Goal: Information Seeking & Learning: Find specific fact

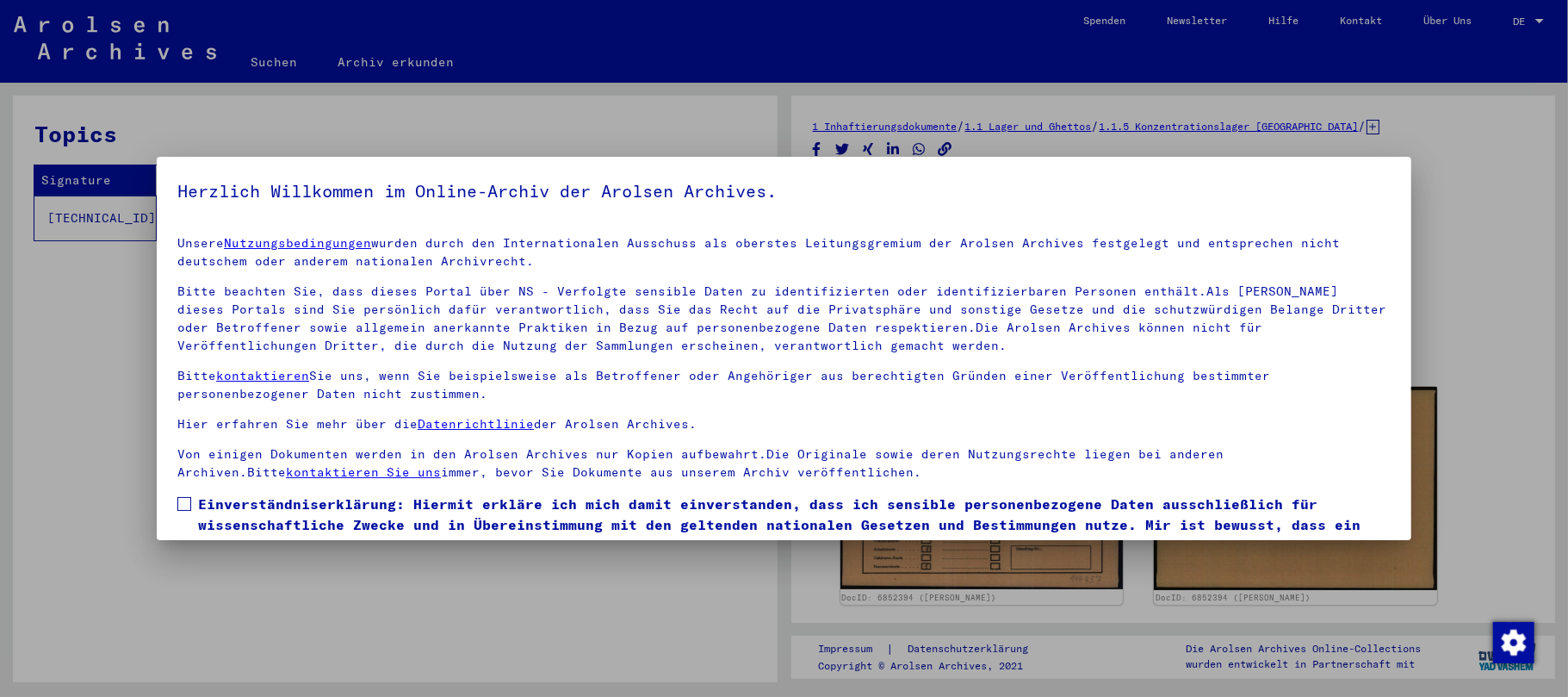
click at [190, 501] on span at bounding box center [184, 503] width 14 height 14
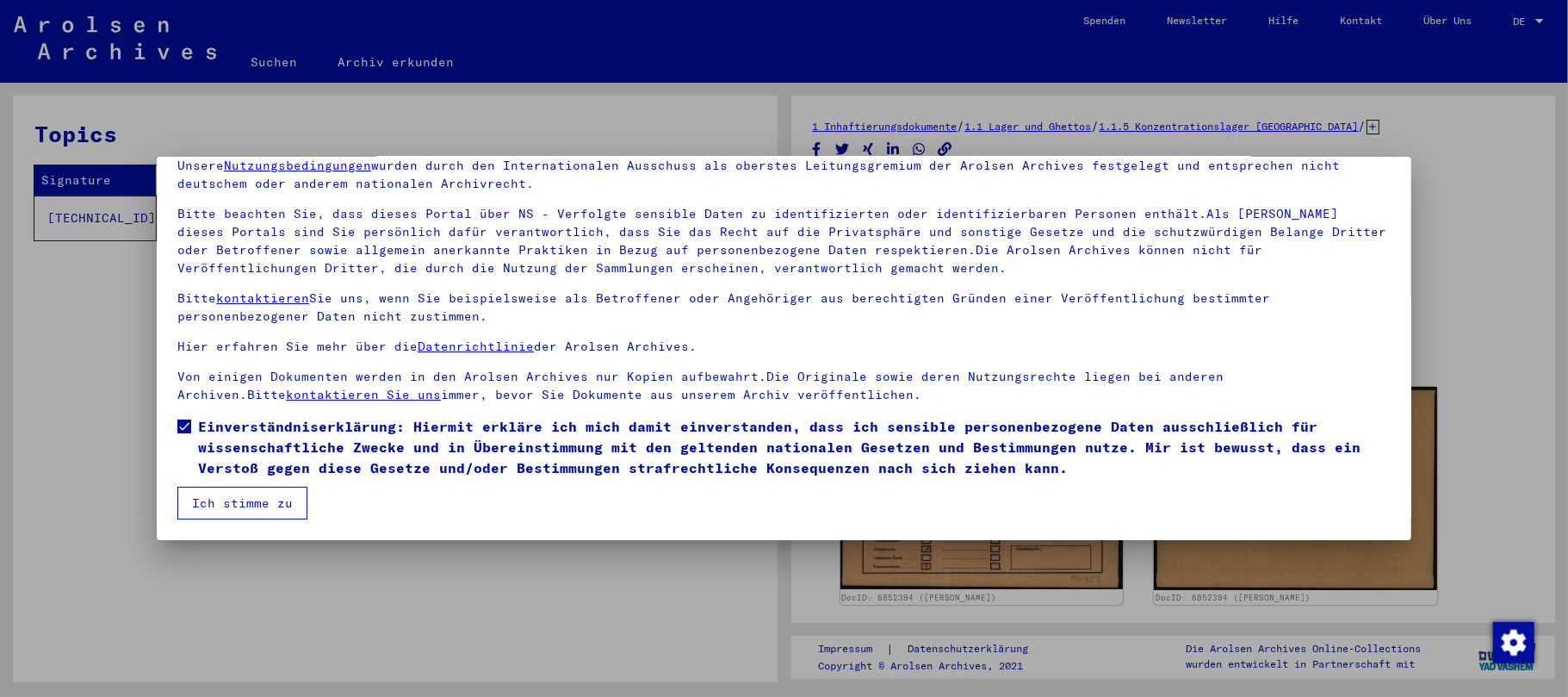
click at [251, 504] on button "Ich stimme zu" at bounding box center [242, 503] width 130 height 32
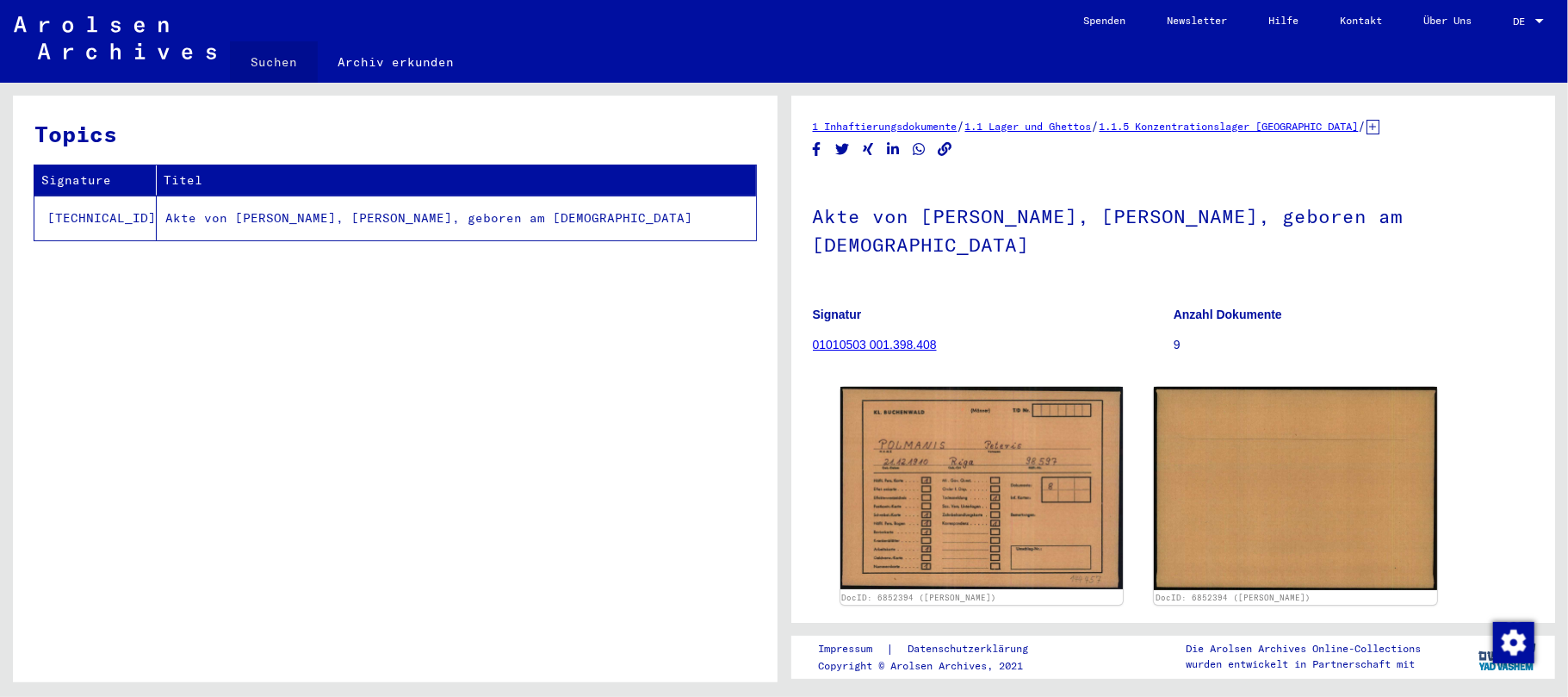
click at [280, 59] on link "Suchen" at bounding box center [273, 62] width 87 height 41
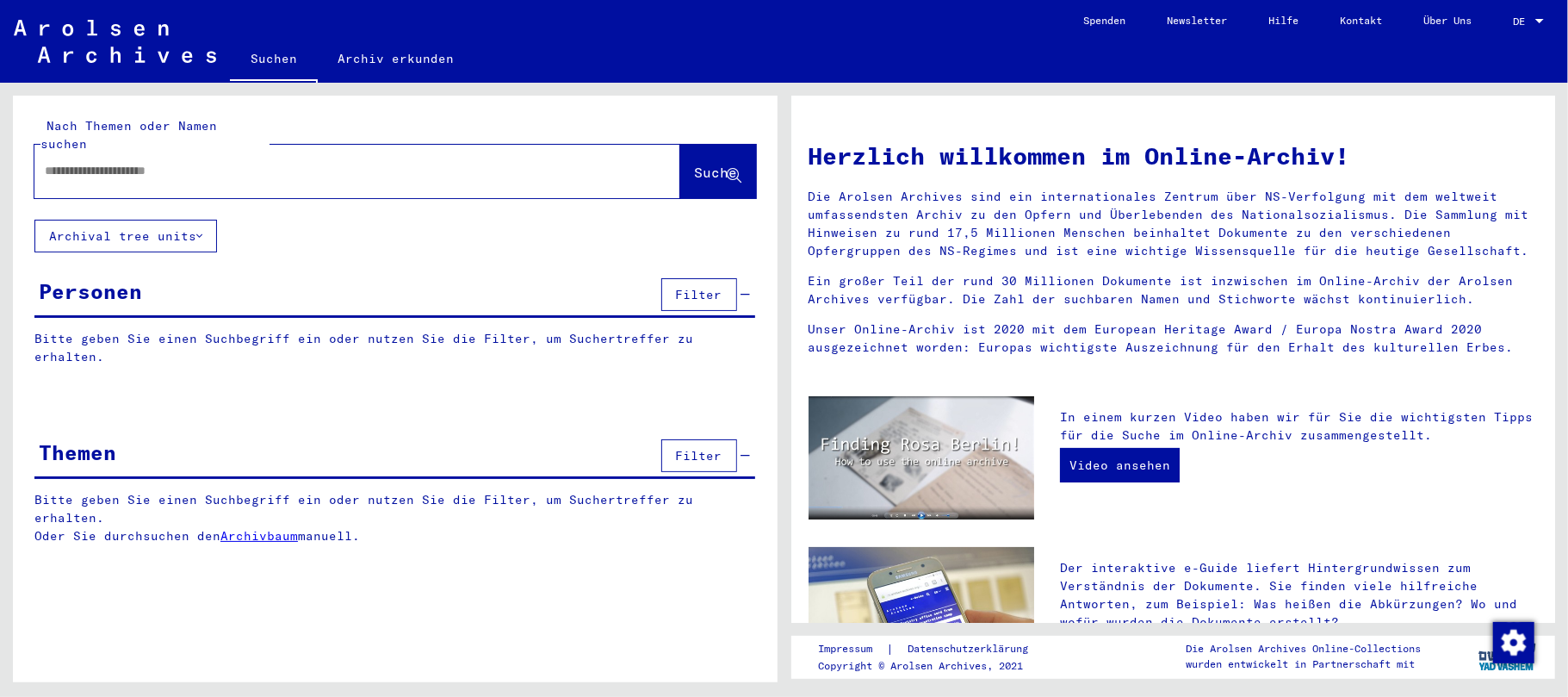
click at [140, 162] on input "text" at bounding box center [337, 171] width 584 height 18
type input "*********"
click at [508, 245] on div "Nach Themen oder Namen suchen ********* close Suche Archival tree units Persone…" at bounding box center [395, 333] width 765 height 475
click at [695, 164] on span "Suche" at bounding box center [716, 172] width 43 height 17
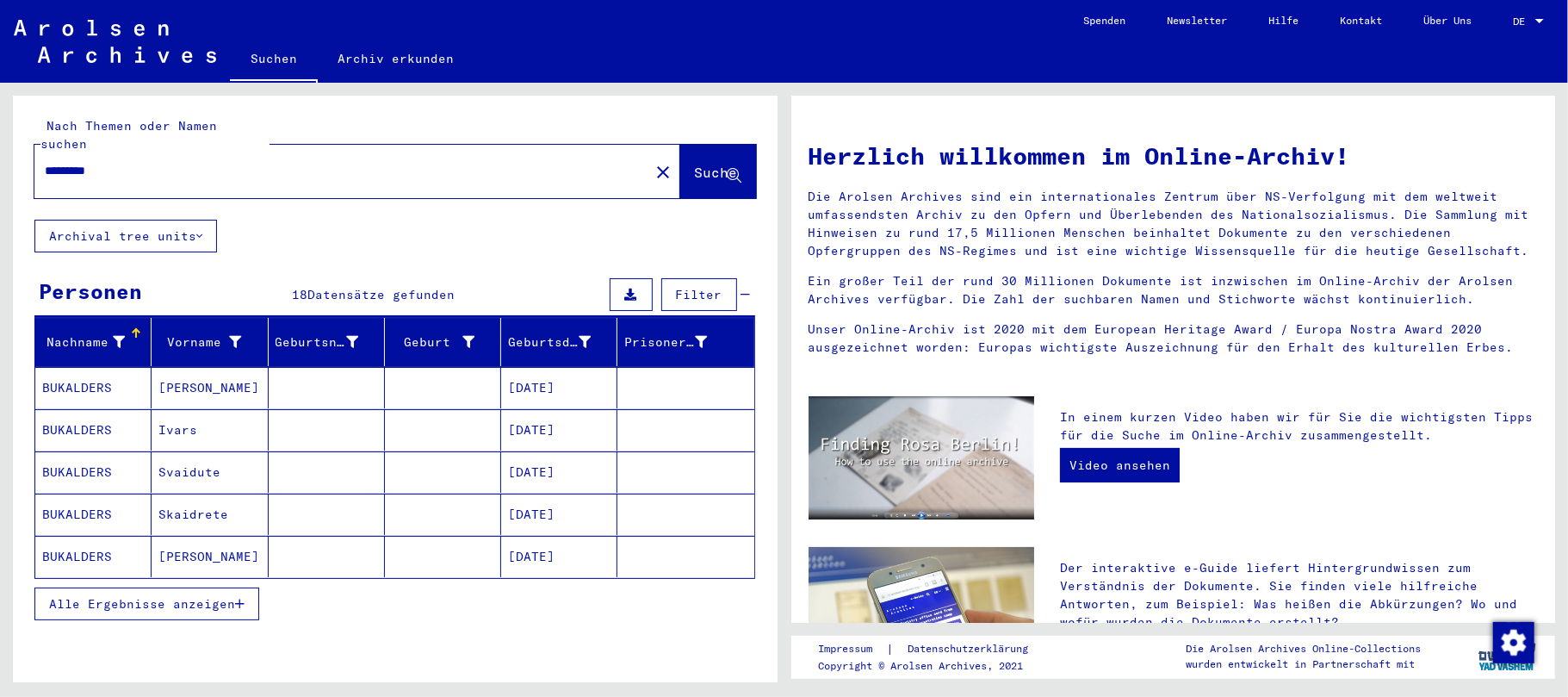
scroll to position [115, 0]
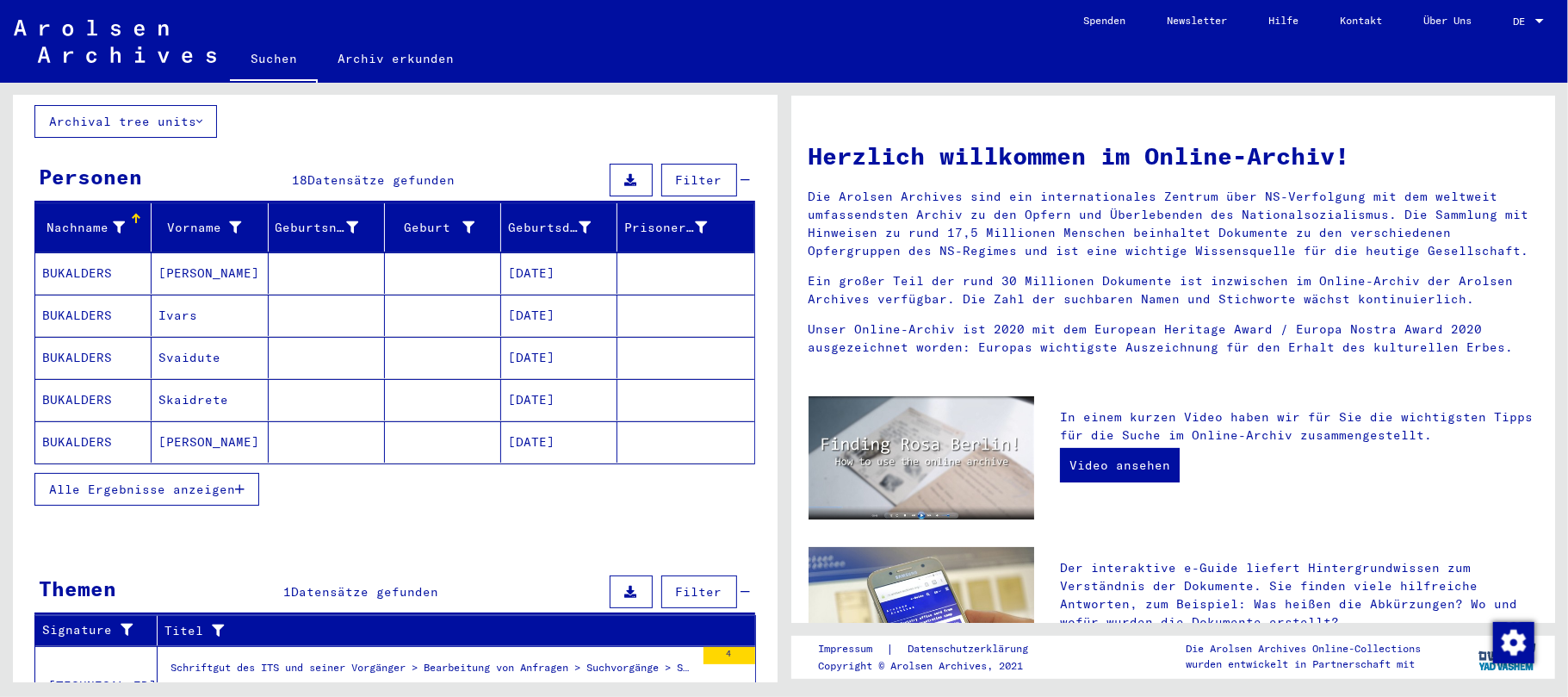
click at [441, 252] on mat-cell at bounding box center [442, 273] width 116 height 41
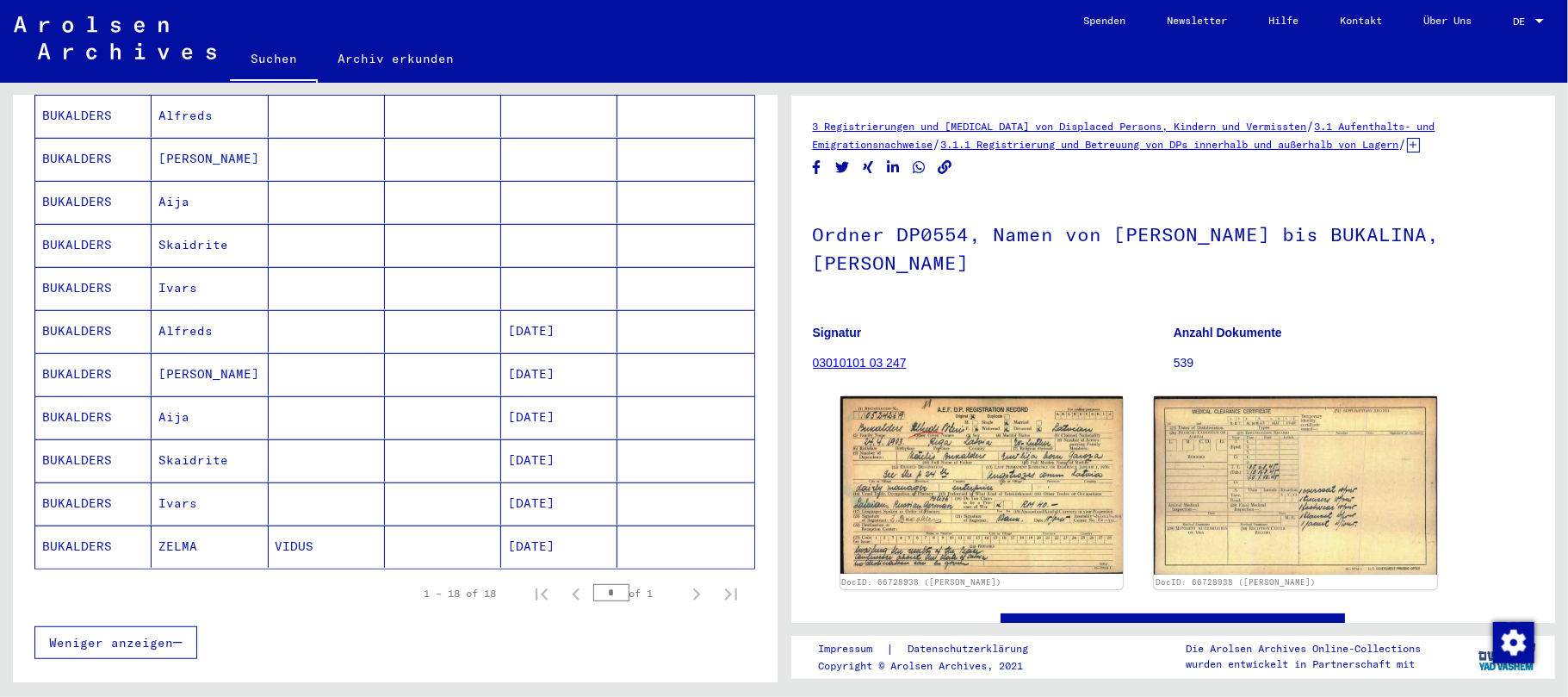
scroll to position [689, 0]
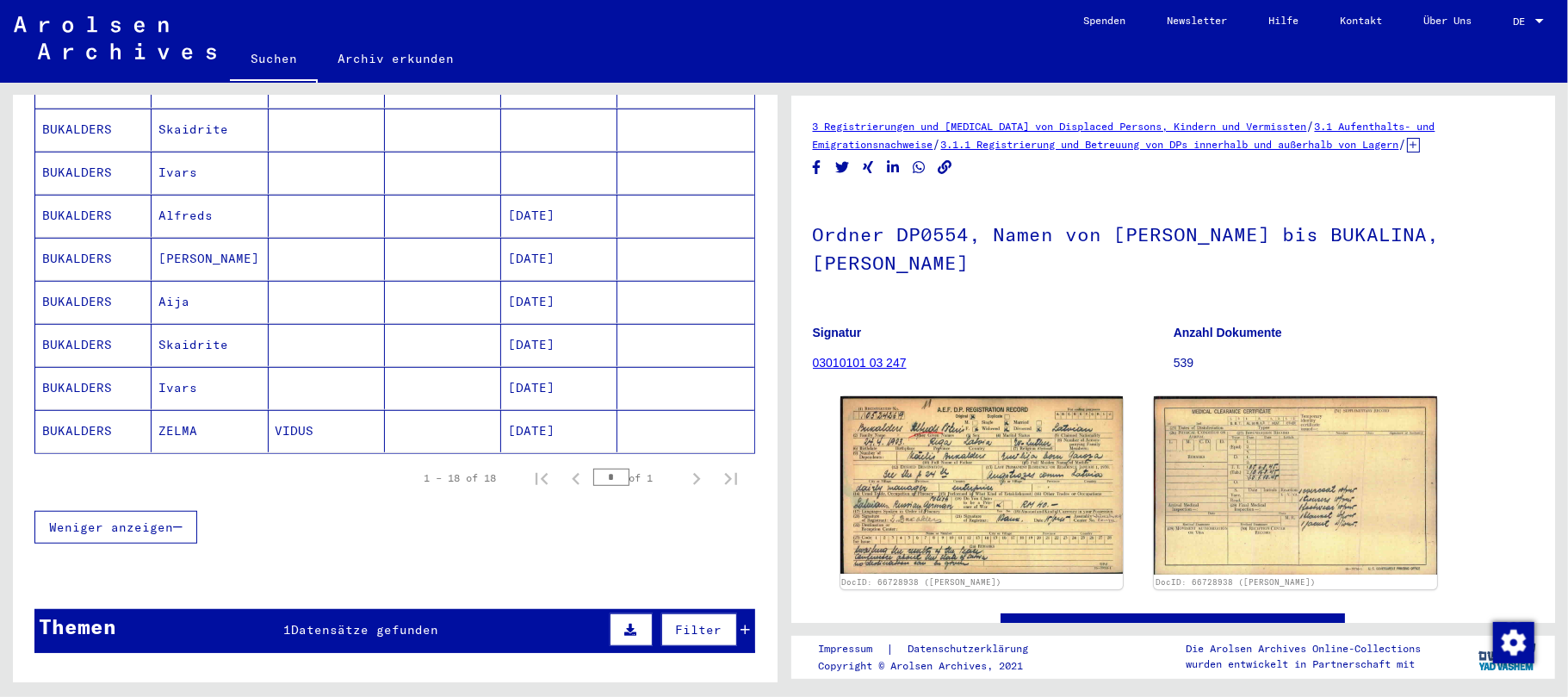
click at [592, 352] on mat-cell "[DATE]" at bounding box center [559, 344] width 116 height 42
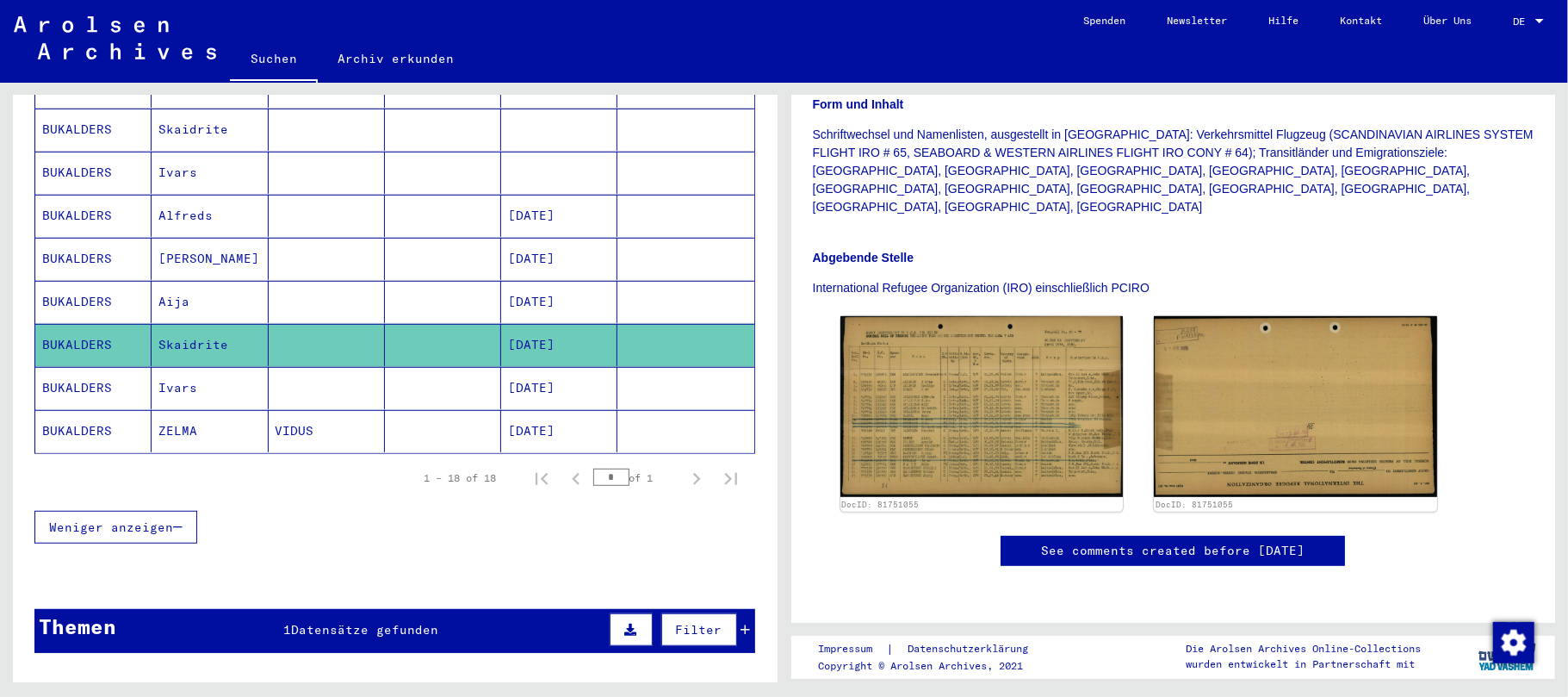
scroll to position [344, 0]
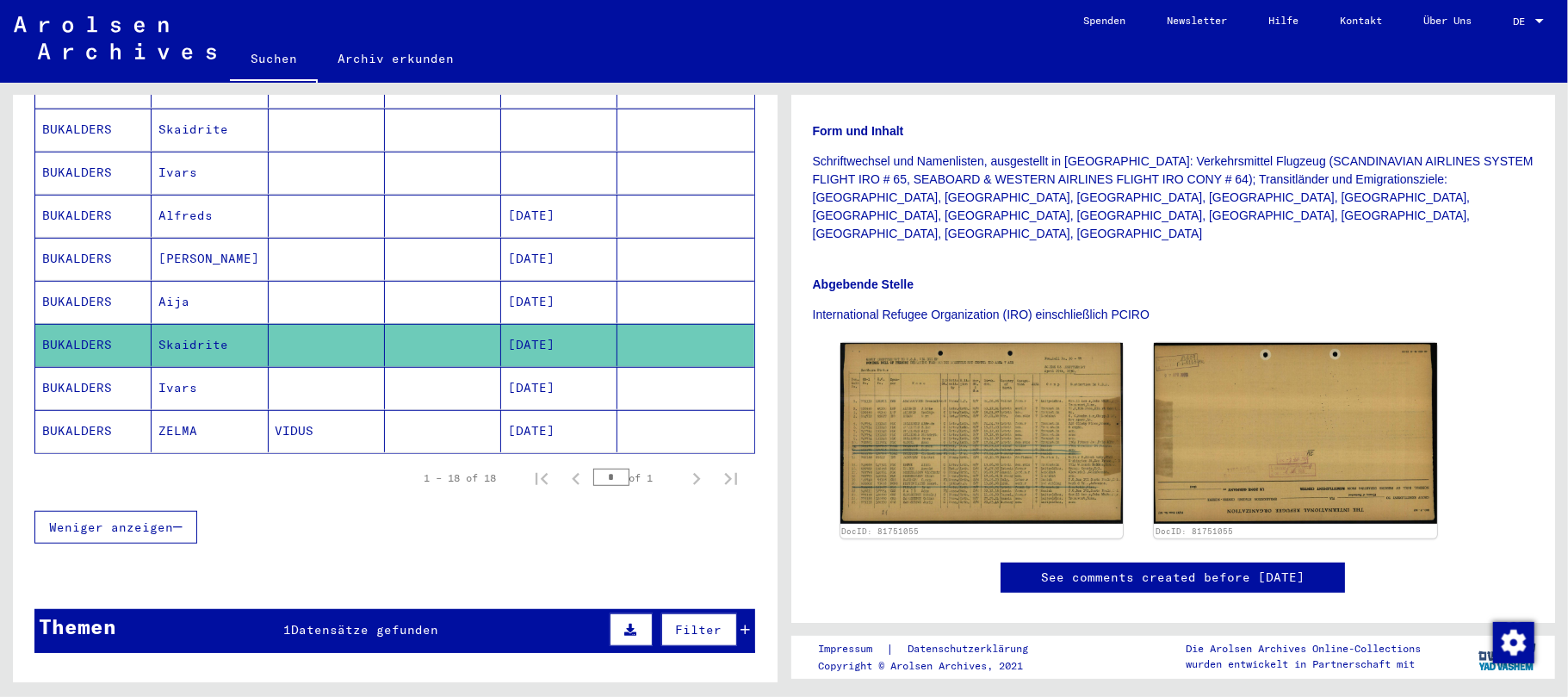
click at [579, 293] on mat-cell "[DATE]" at bounding box center [559, 302] width 116 height 42
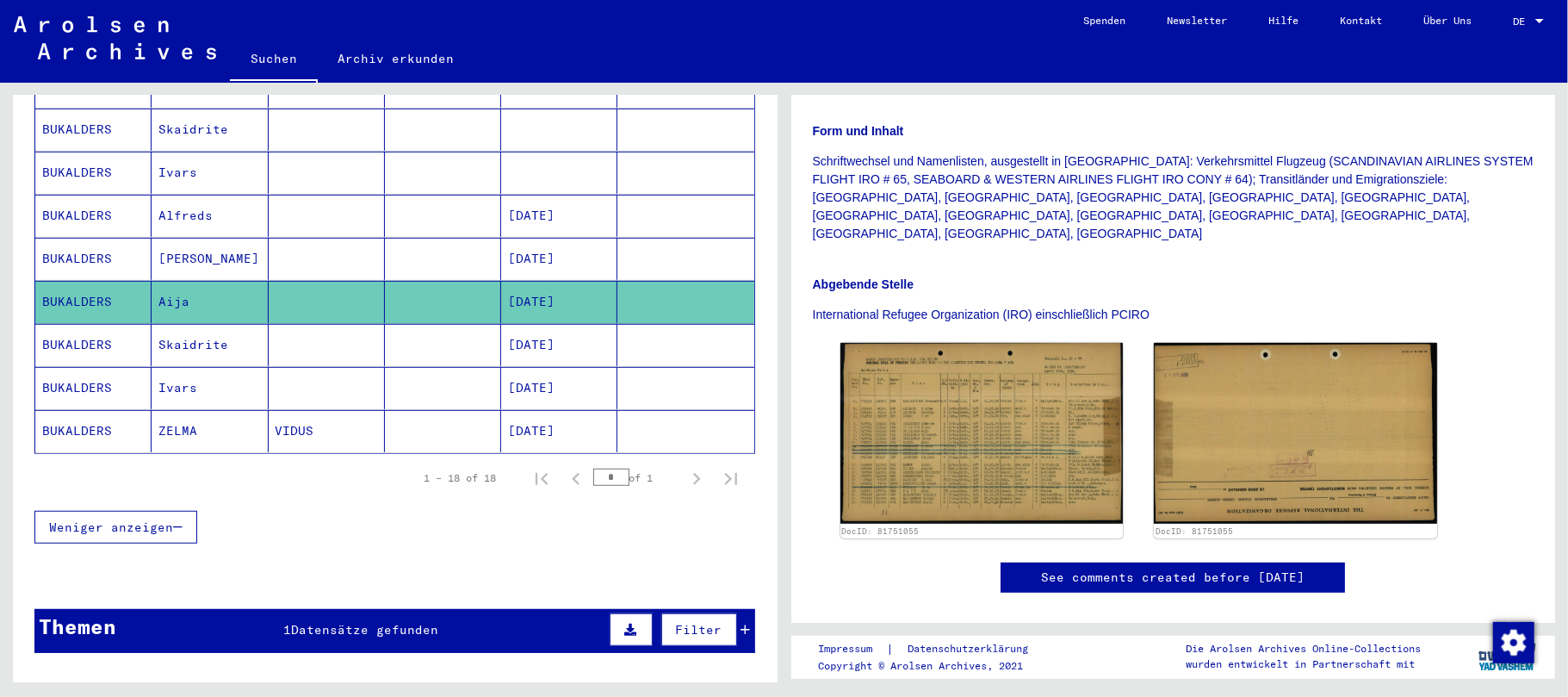
click at [589, 244] on mat-cell "[DATE]" at bounding box center [559, 259] width 116 height 42
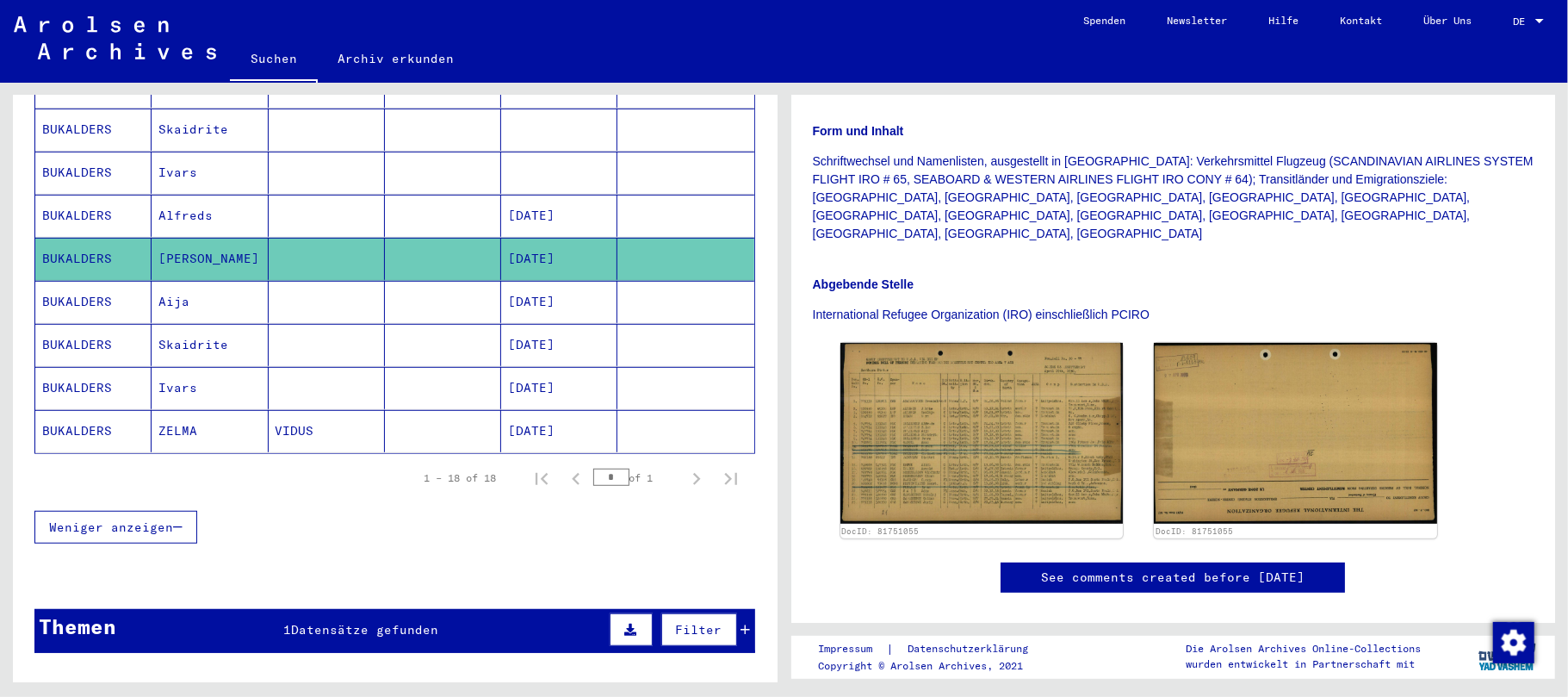
click at [584, 202] on mat-cell "[DATE]" at bounding box center [559, 216] width 116 height 42
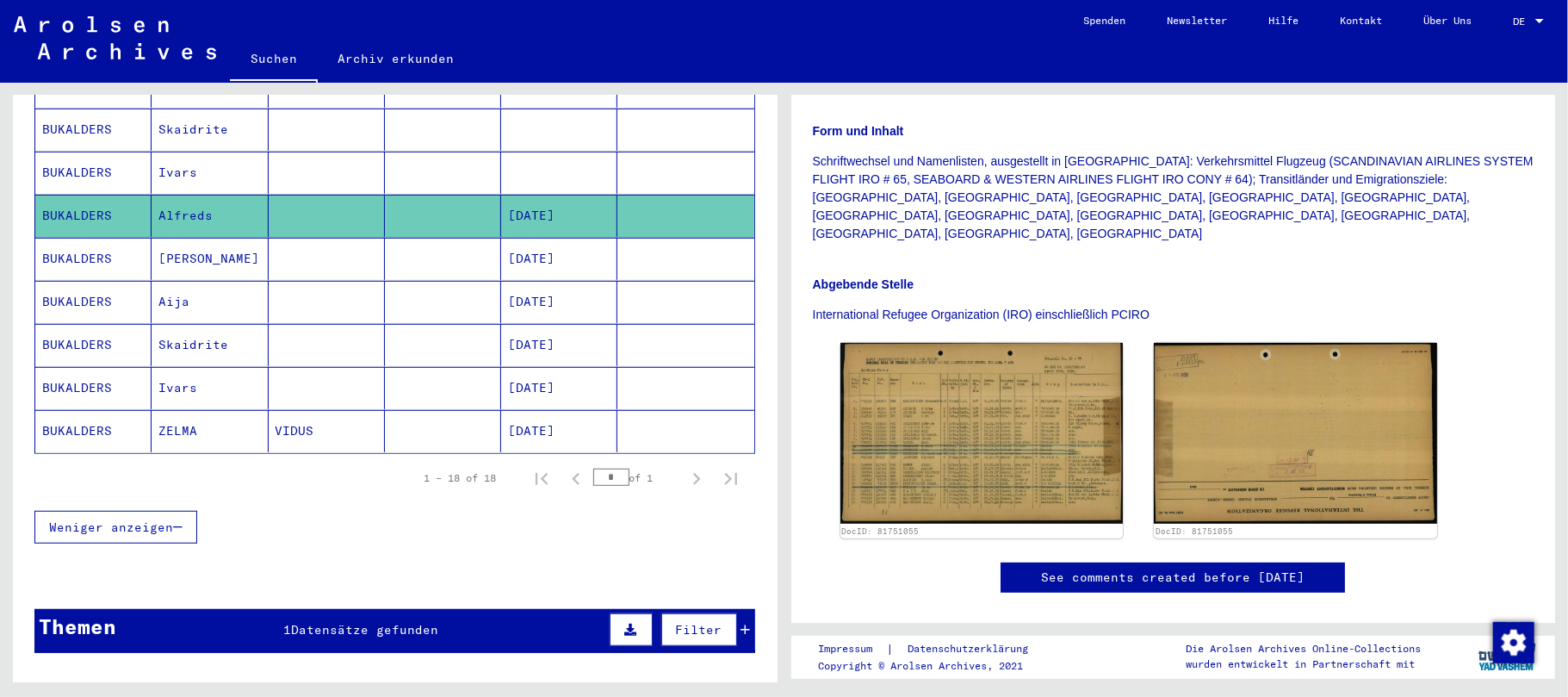
click at [588, 429] on mat-cell "[DATE]" at bounding box center [559, 431] width 116 height 42
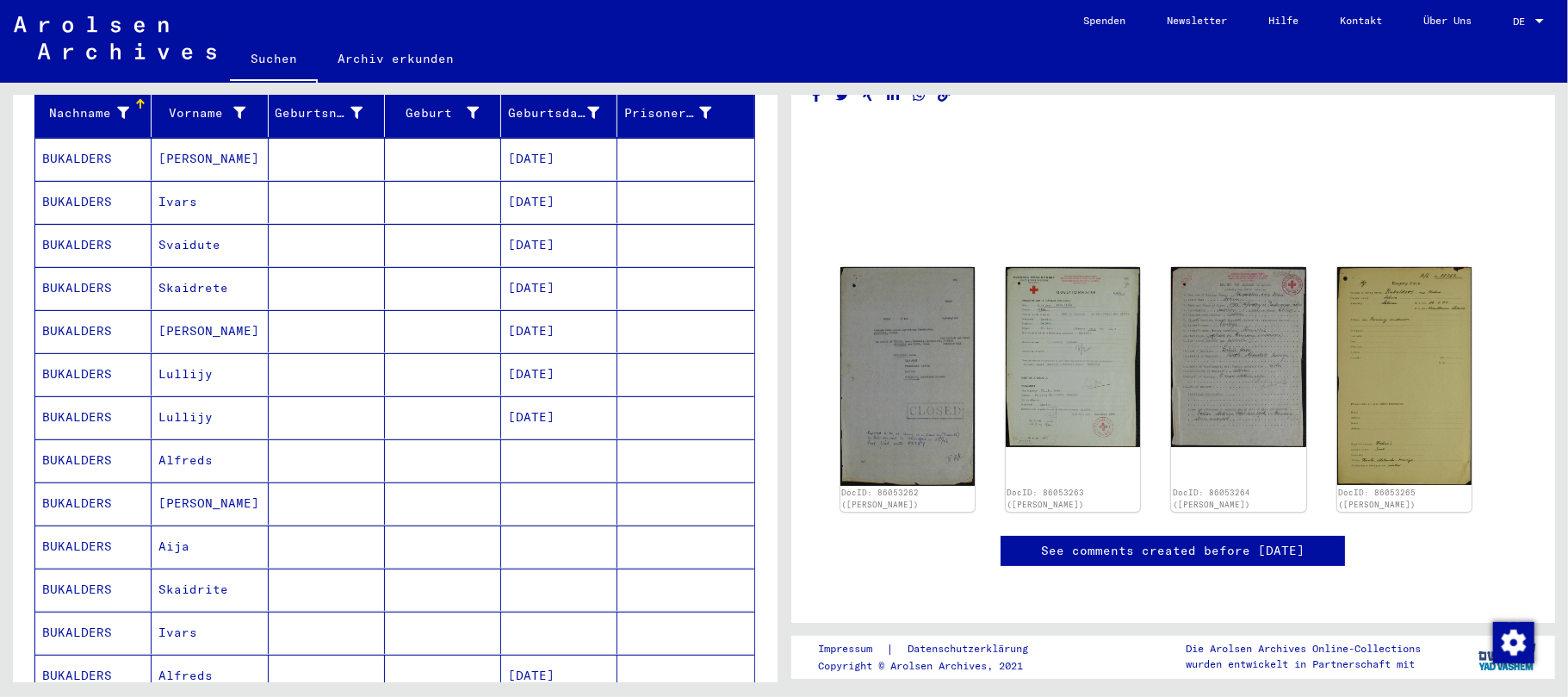
scroll to position [115, 0]
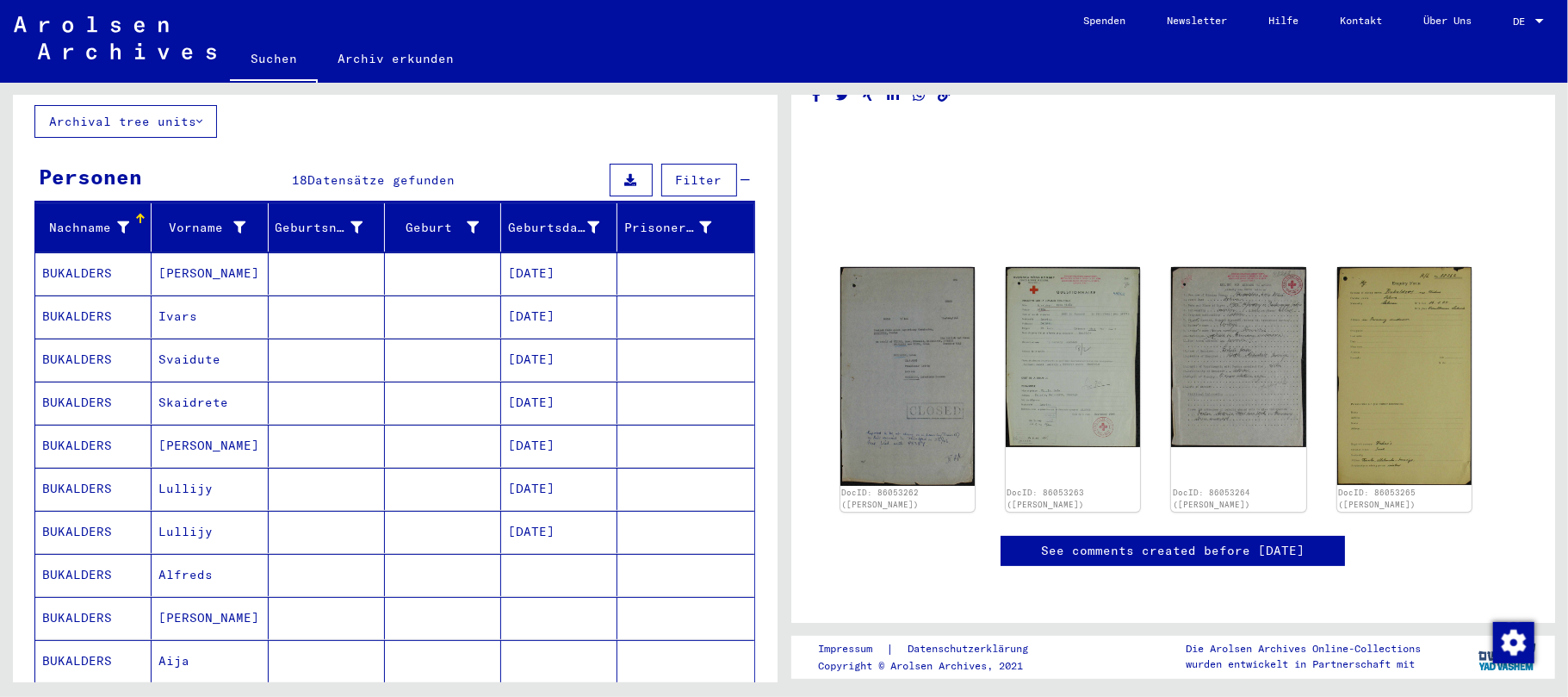
click at [583, 300] on mat-cell "[DATE]" at bounding box center [559, 316] width 116 height 42
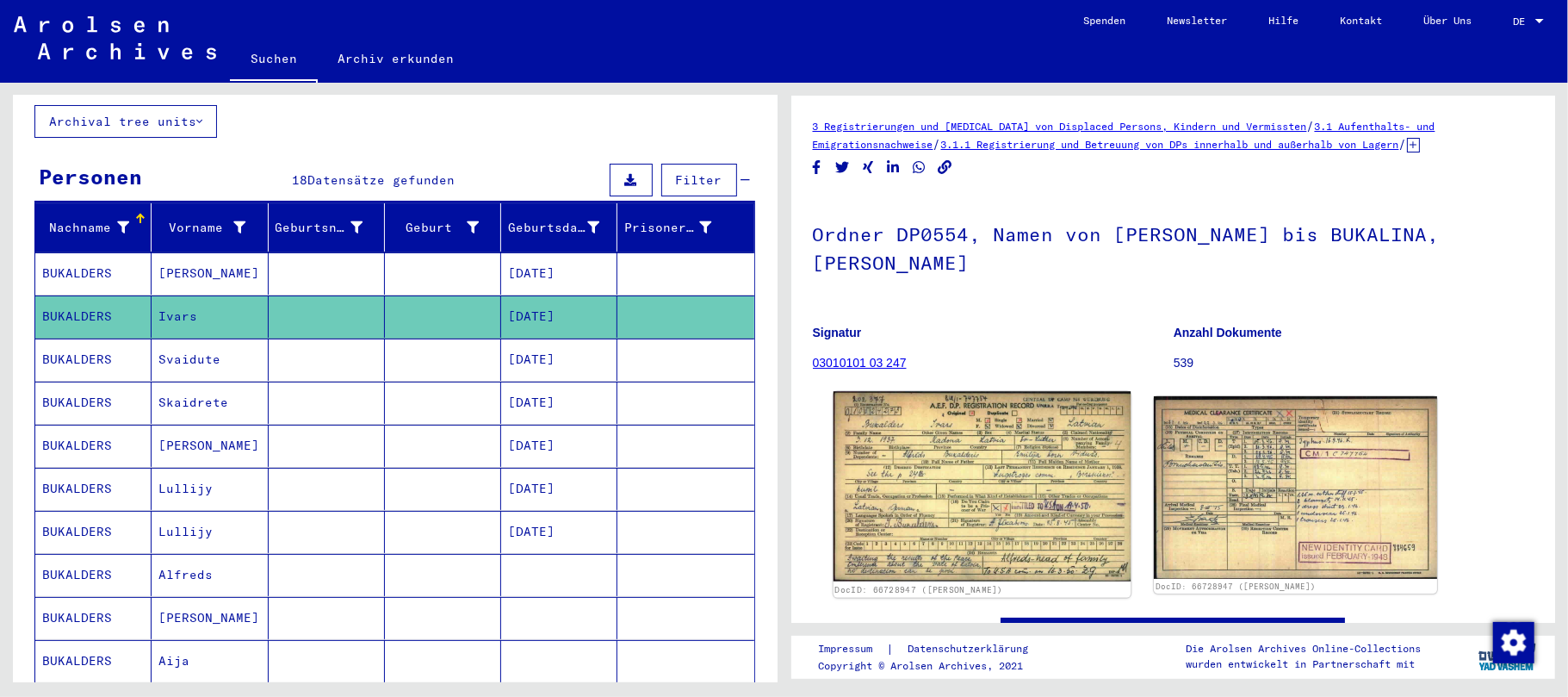
click at [909, 437] on img at bounding box center [981, 487] width 297 height 189
